Goal: Task Accomplishment & Management: Manage account settings

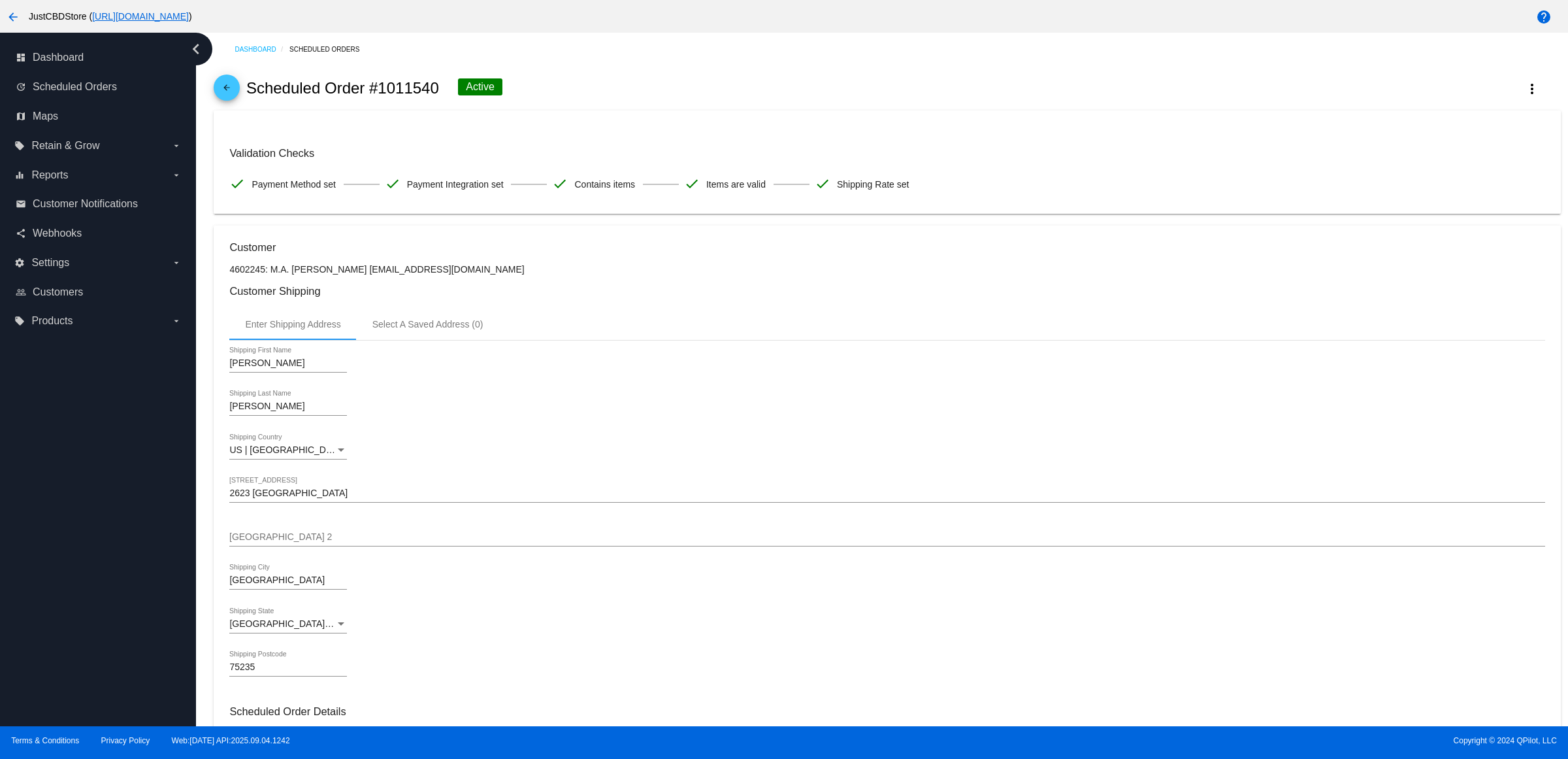
click at [235, 96] on mat-icon "arrow_back" at bounding box center [227, 91] width 16 height 16
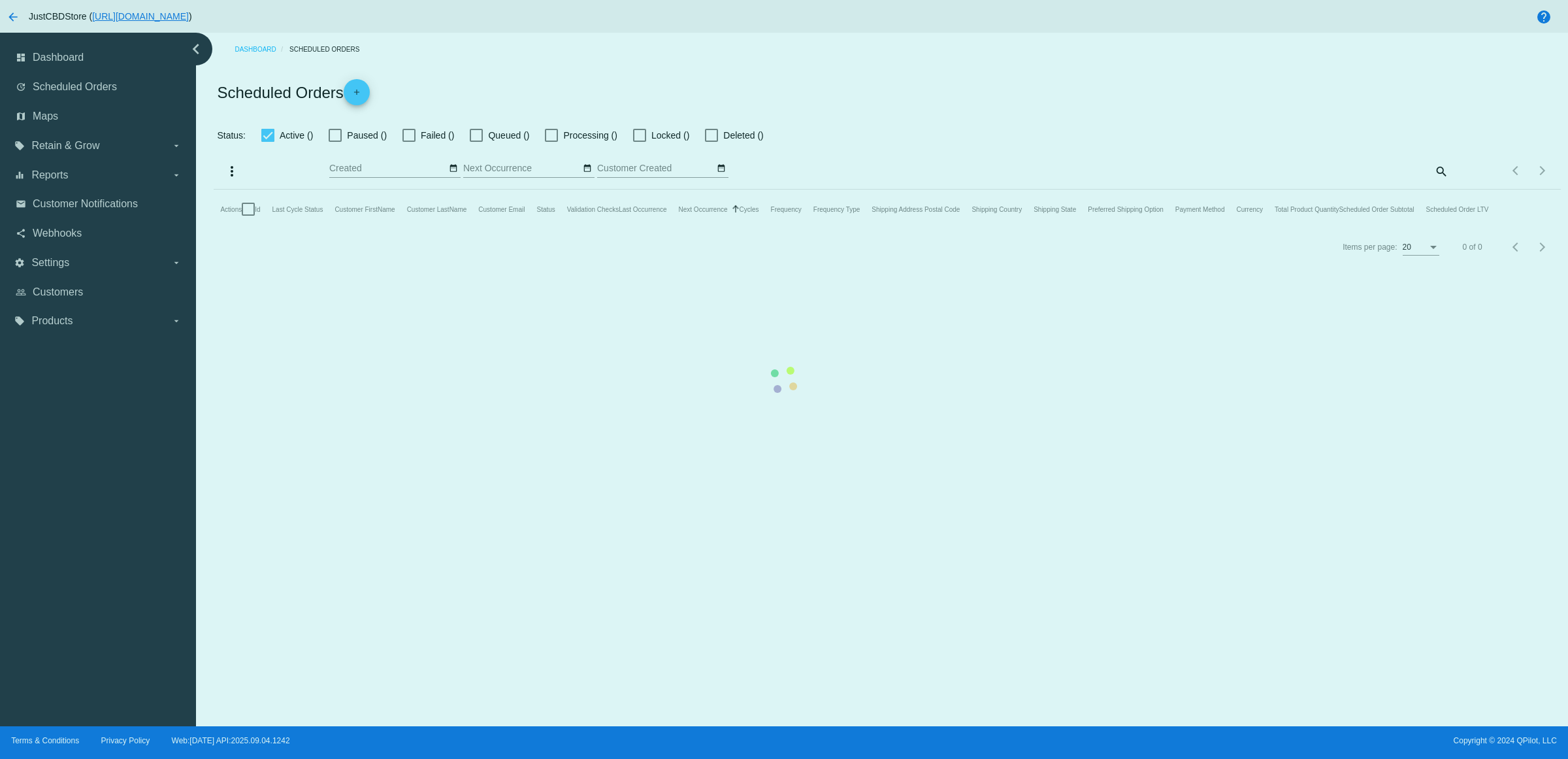
checkbox input "true"
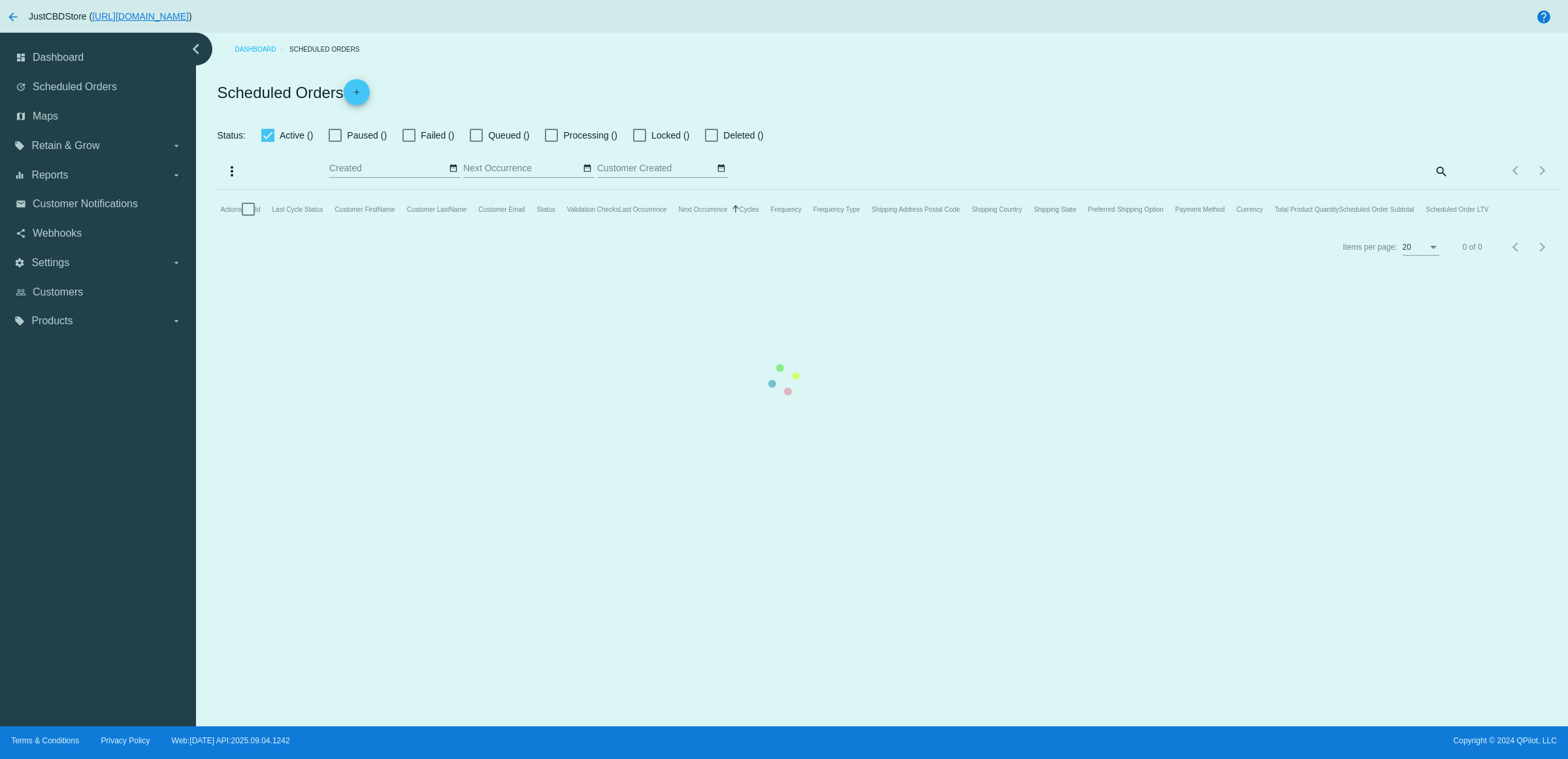
checkbox input "true"
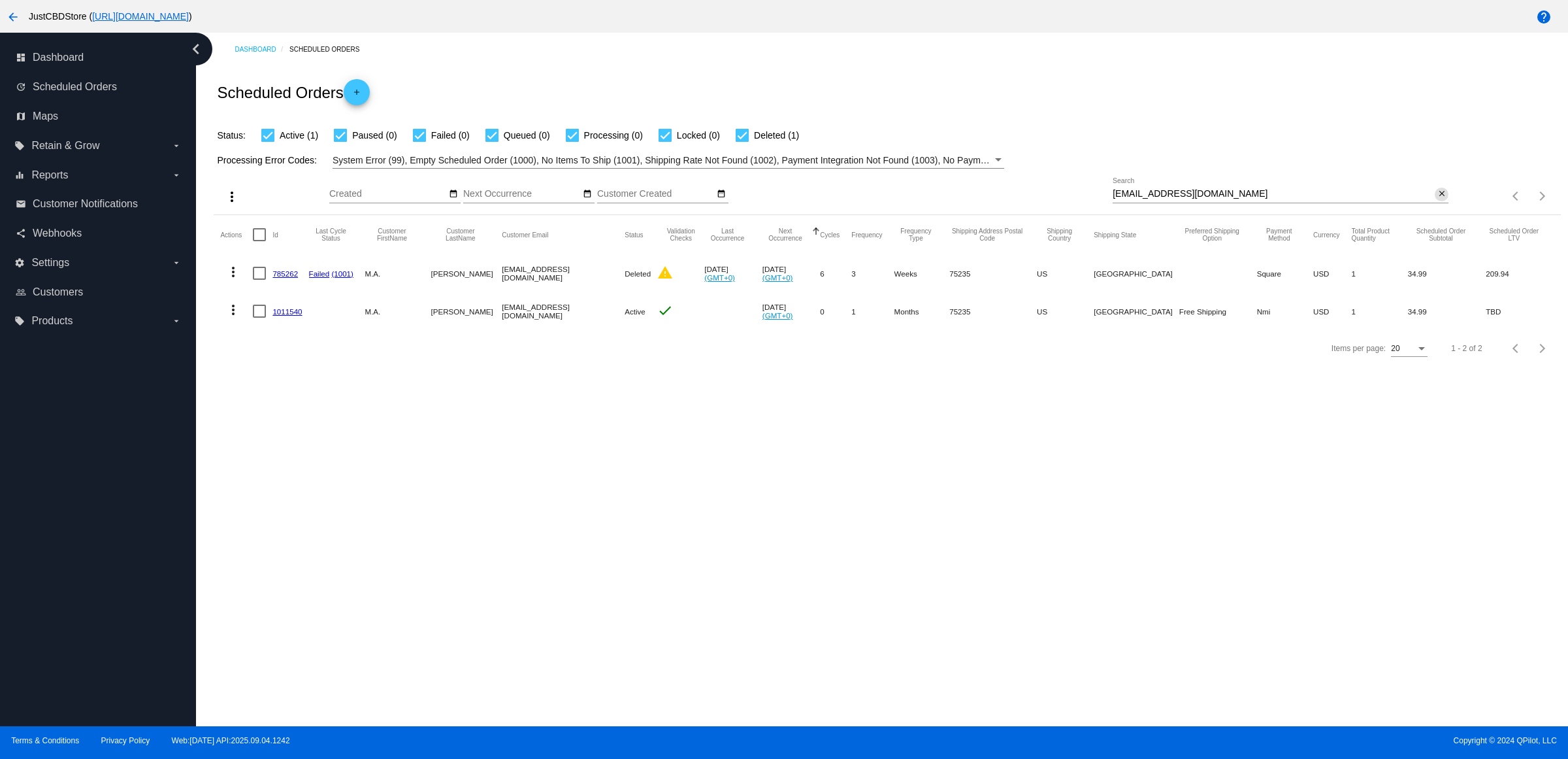
click at [1438, 200] on mat-icon "close" at bounding box center [1442, 194] width 9 height 10
click at [1435, 207] on mat-icon "search" at bounding box center [1441, 196] width 16 height 20
click at [1436, 200] on input "Search" at bounding box center [1280, 194] width 336 height 10
type input "1ZJ74F34YW92675924"
click at [1443, 203] on div "1ZJ74F34YW92675924 Search close" at bounding box center [1280, 191] width 336 height 26
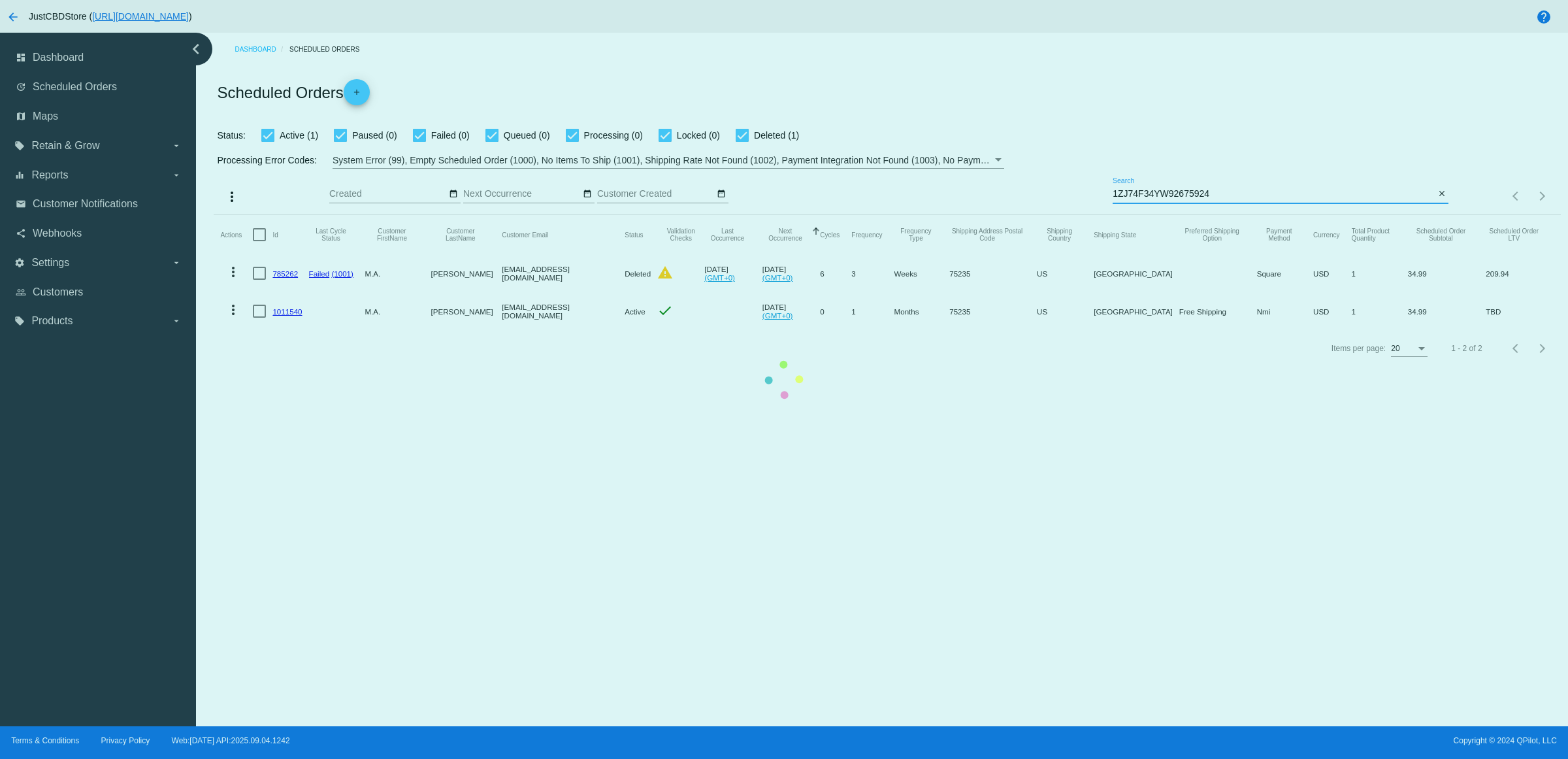
click at [1445, 219] on mat-table "Actions Id Last Cycle Status Customer FirstName Customer LastName Customer Emai…" at bounding box center [887, 272] width 1347 height 115
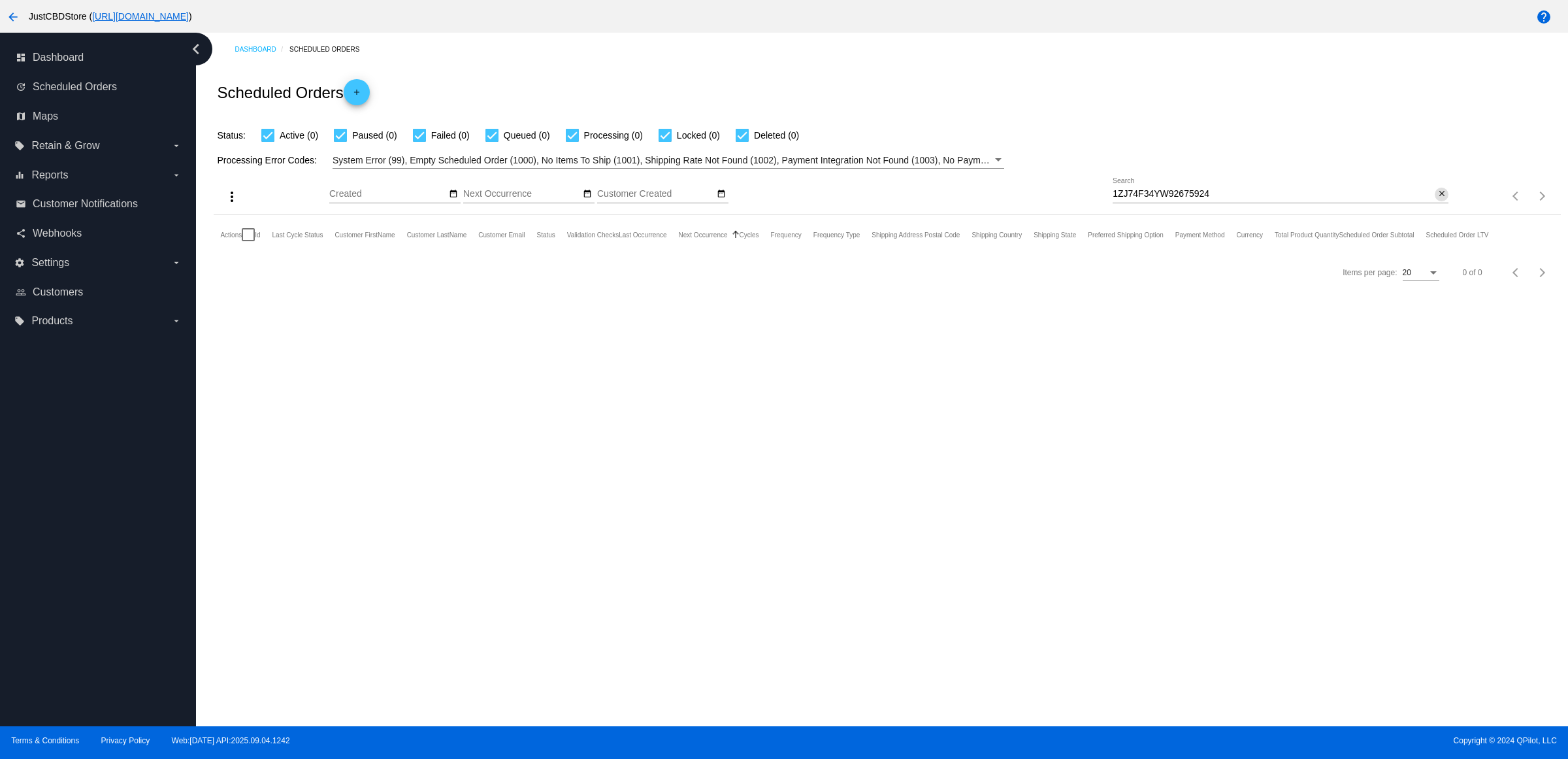
click at [1438, 200] on mat-icon "close" at bounding box center [1442, 194] width 9 height 10
click at [1434, 207] on mat-icon "search" at bounding box center [1441, 196] width 16 height 20
click at [298, 278] on link "850438" at bounding box center [285, 274] width 26 height 8
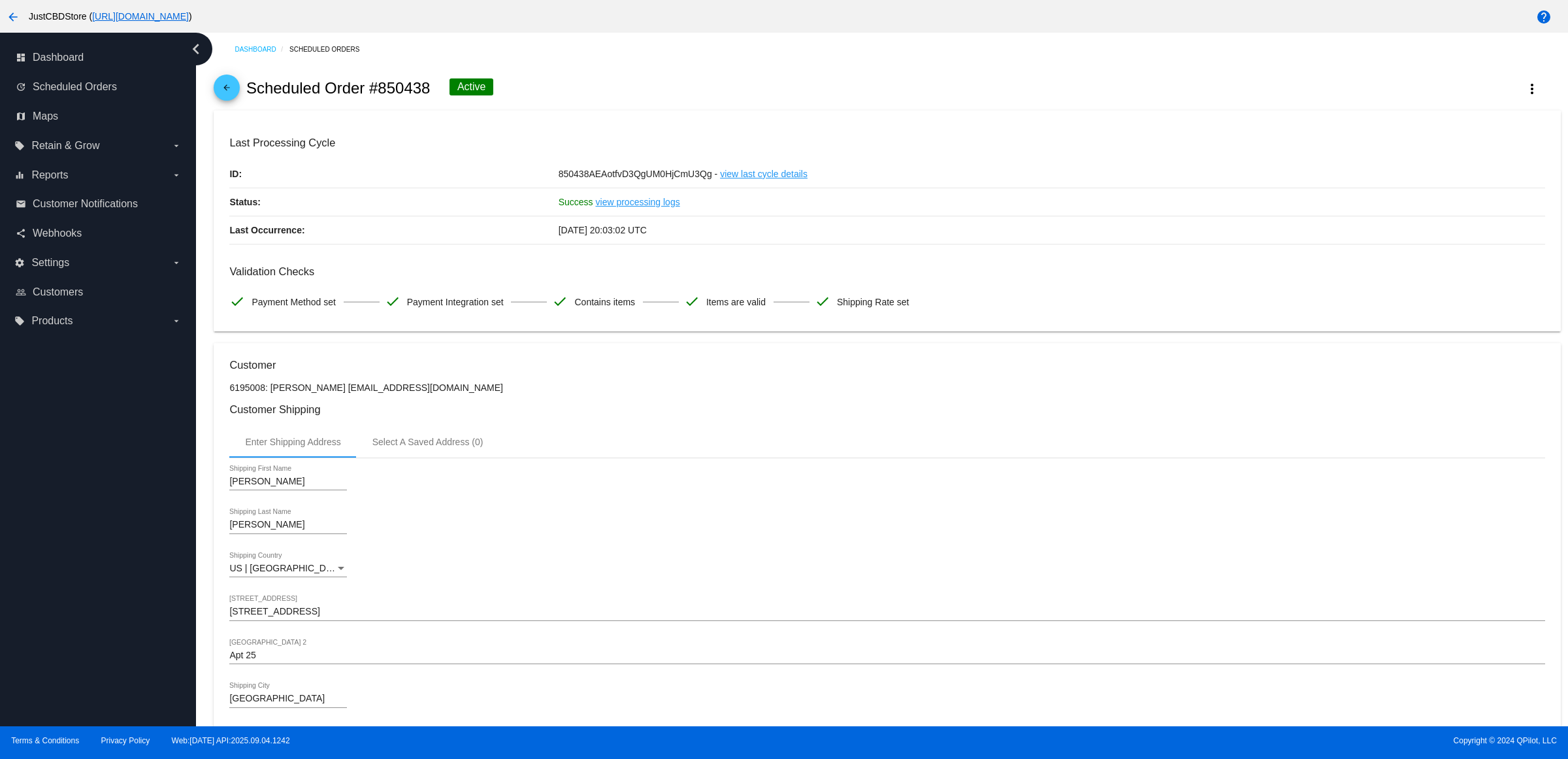
click at [235, 98] on mat-icon "arrow_back" at bounding box center [227, 91] width 16 height 16
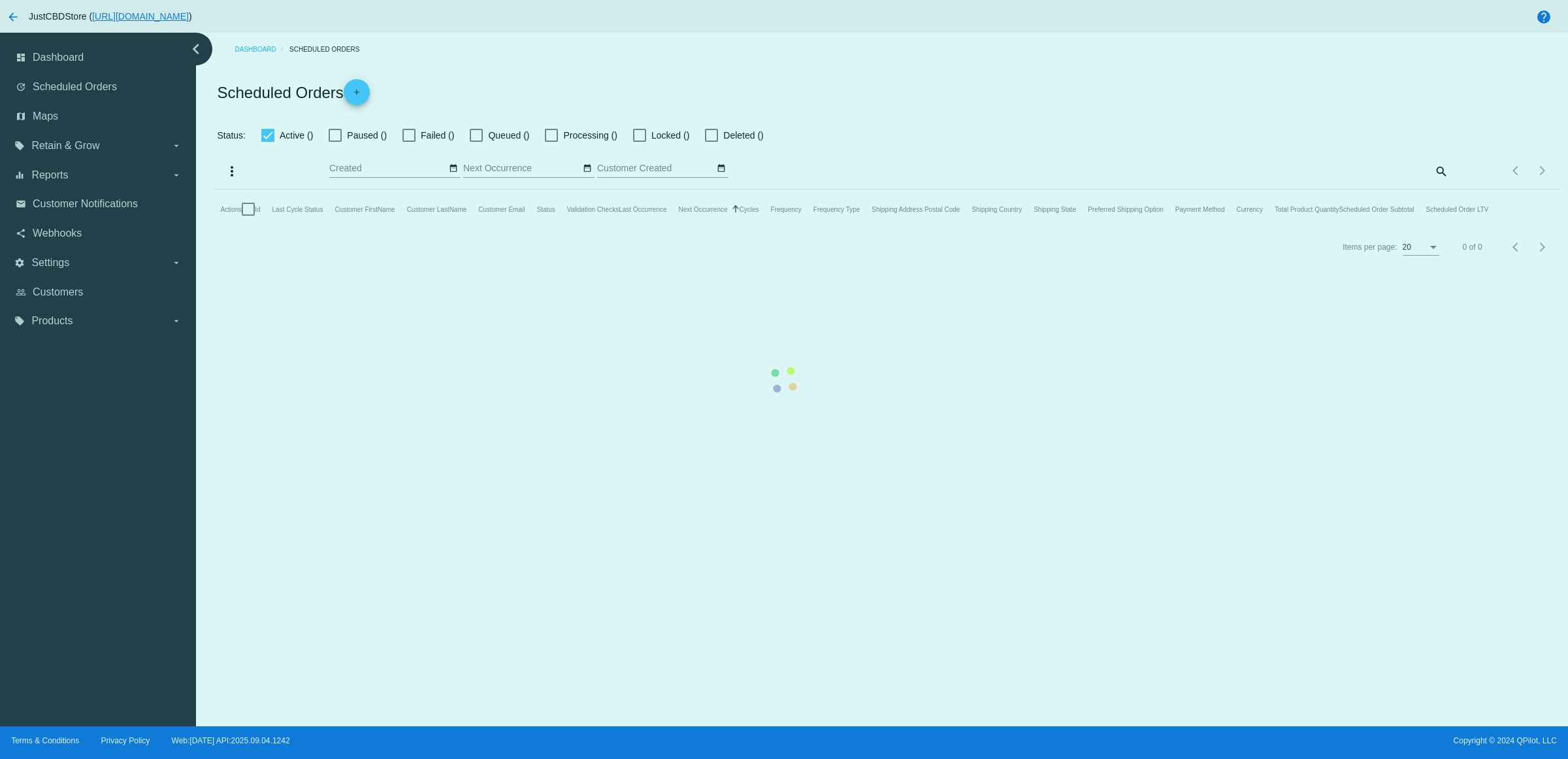
checkbox input "true"
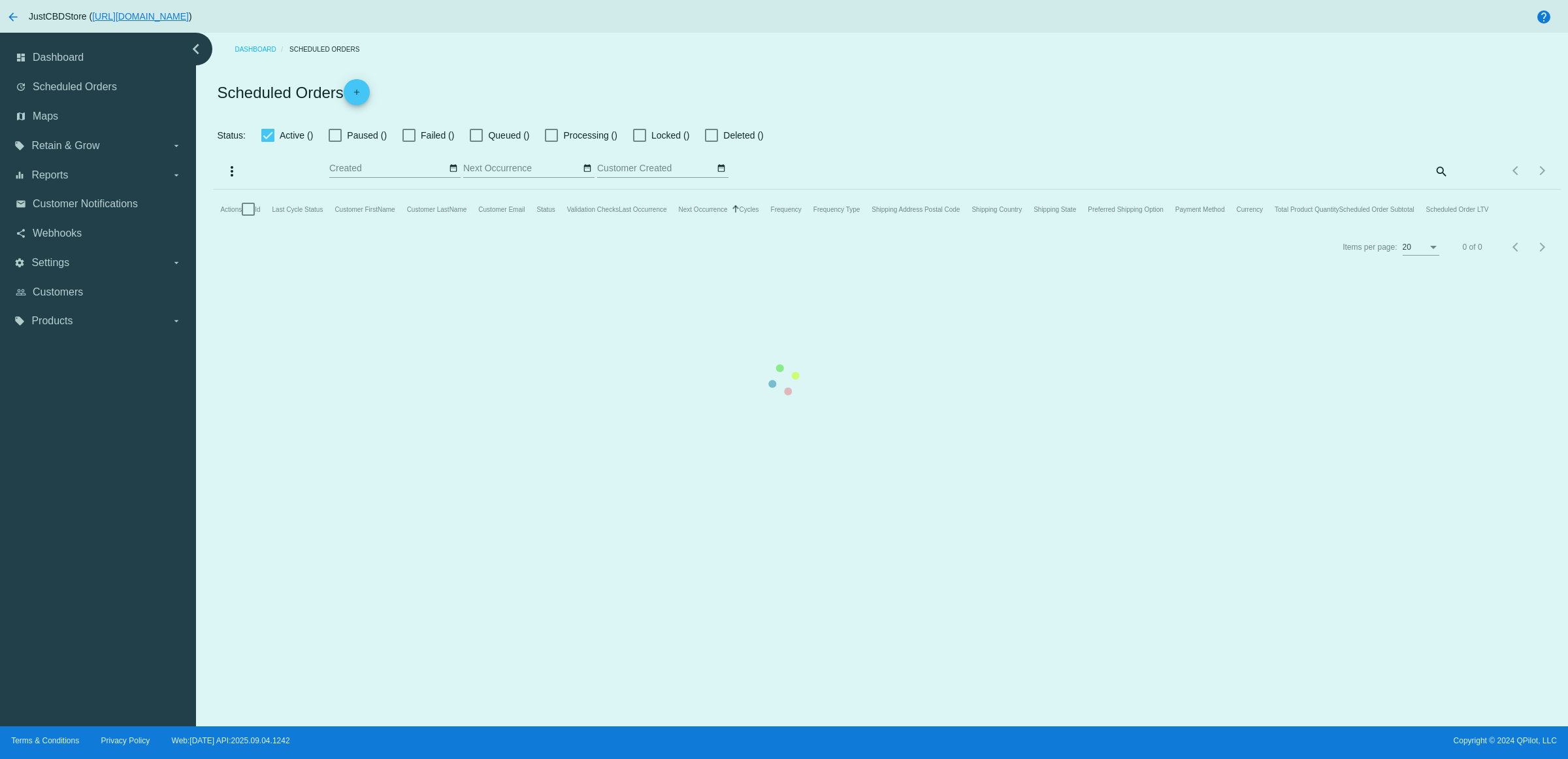
checkbox input "true"
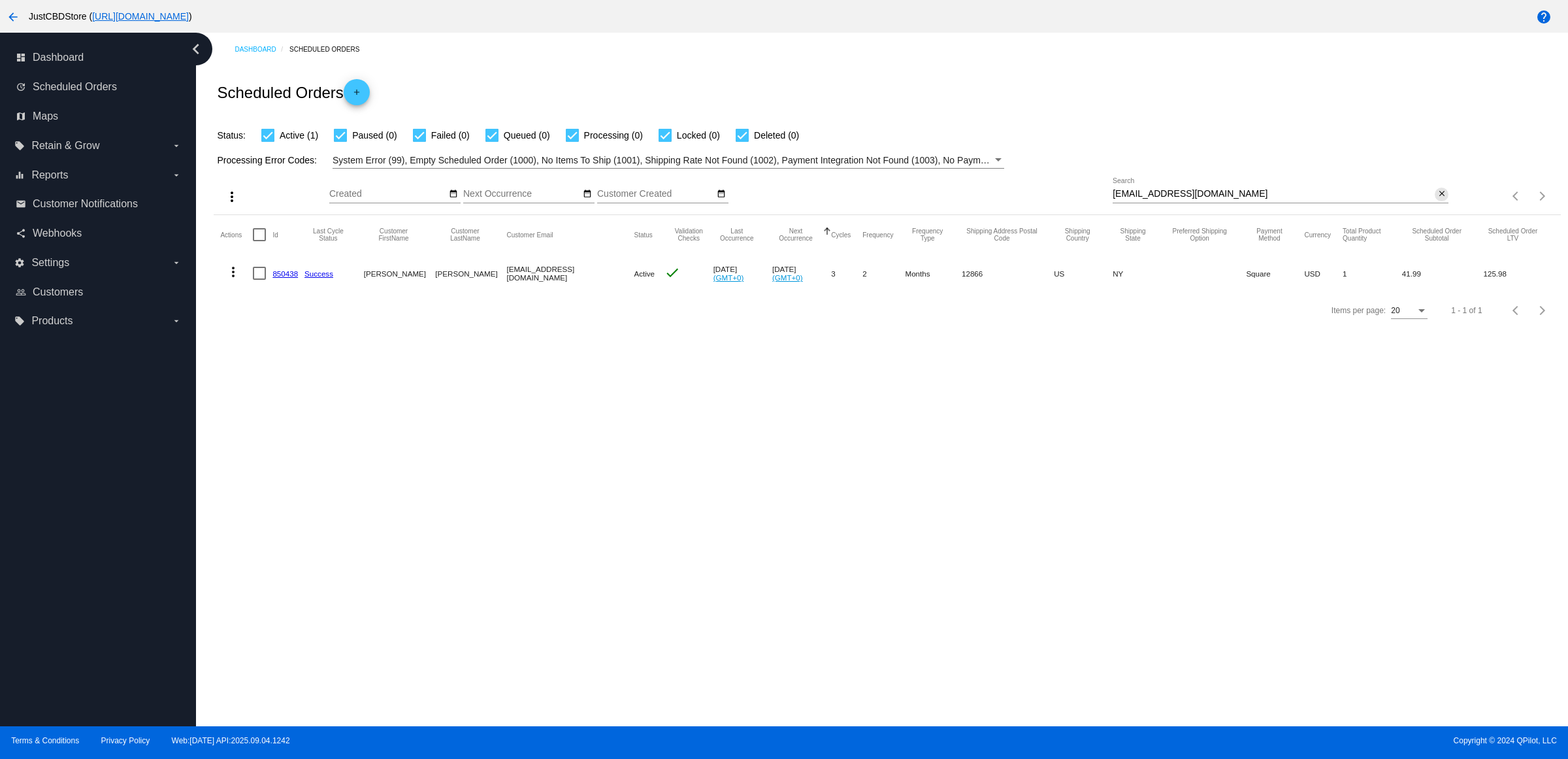
click at [1440, 200] on mat-icon "close" at bounding box center [1442, 194] width 9 height 10
click at [1440, 200] on input "Search" at bounding box center [1280, 194] width 336 height 10
paste input "[EMAIL_ADDRESS][DOMAIN_NAME]"
type input "[EMAIL_ADDRESS][DOMAIN_NAME]"
click at [1441, 200] on mat-icon "close" at bounding box center [1442, 194] width 9 height 10
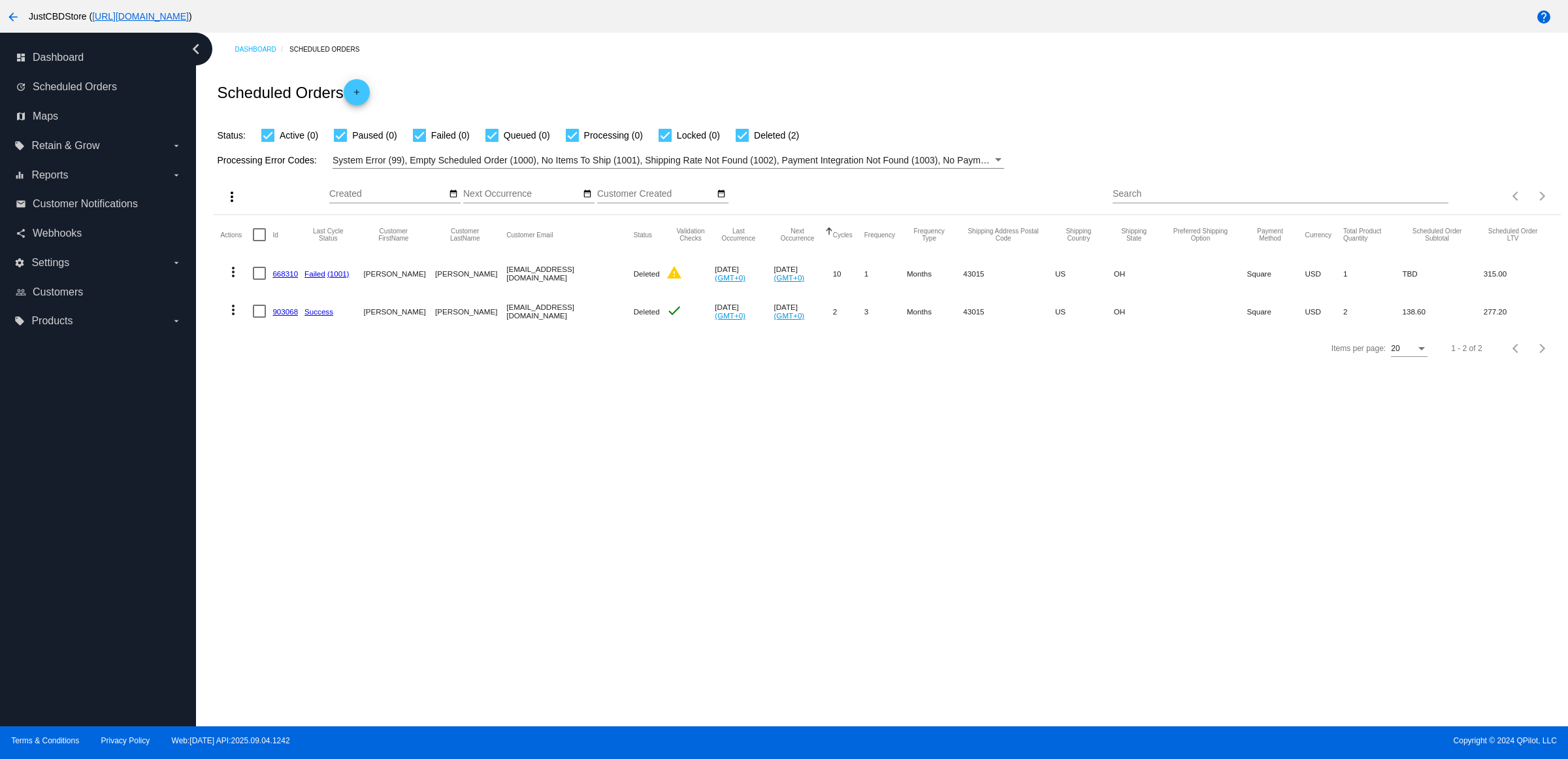
click at [1439, 200] on input "Search" at bounding box center [1280, 194] width 336 height 10
paste input "[EMAIL_ADDRESS][DOMAIN_NAME]"
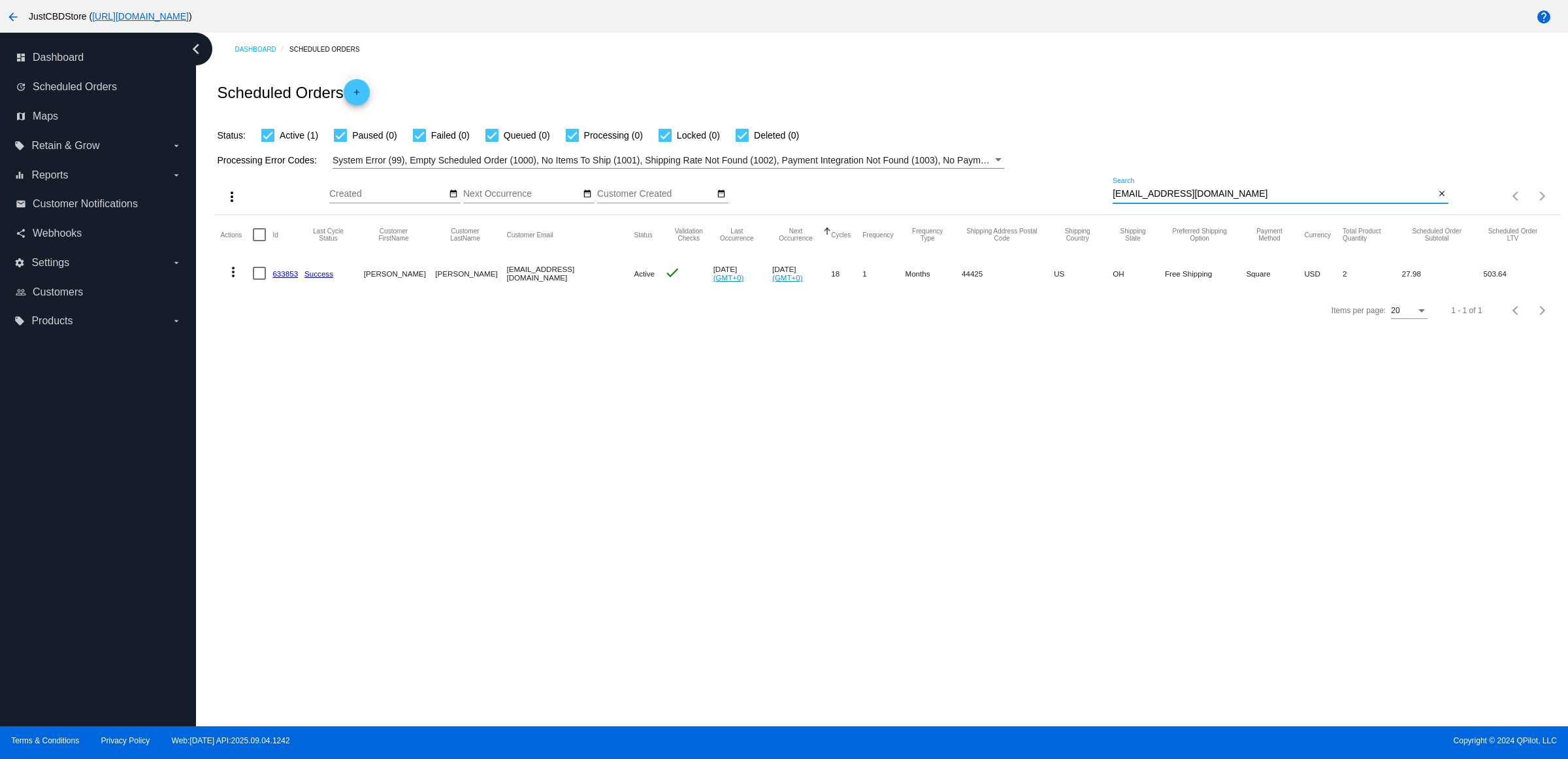
type input "[EMAIL_ADDRESS][DOMAIN_NAME]"
click at [233, 280] on mat-icon "more_vert" at bounding box center [233, 272] width 16 height 16
click at [341, 469] on button "delete Delete" at bounding box center [290, 454] width 130 height 31
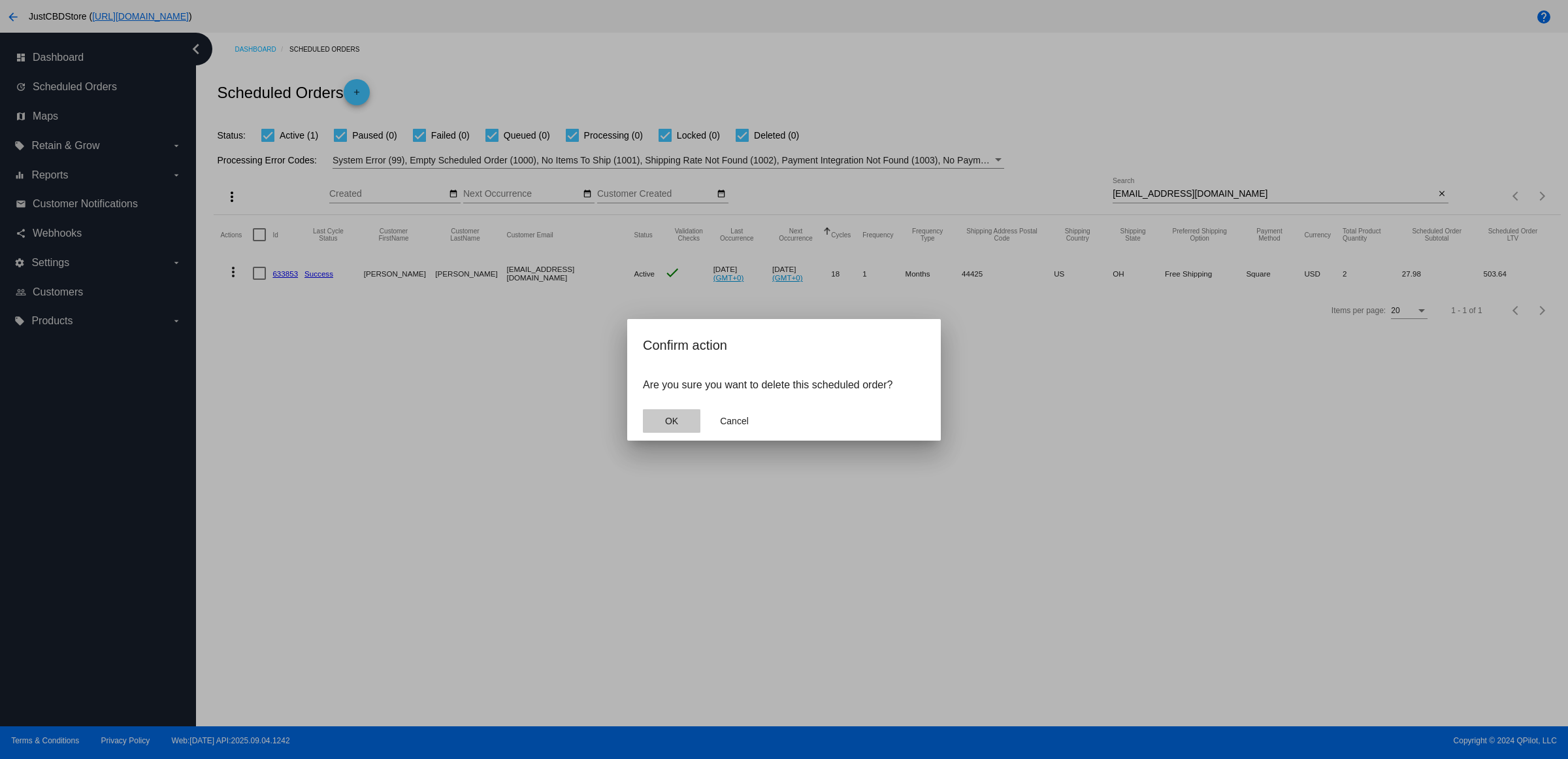
click at [670, 426] on button "OK" at bounding box center [671, 421] width 58 height 24
